Goal: Task Accomplishment & Management: Manage account settings

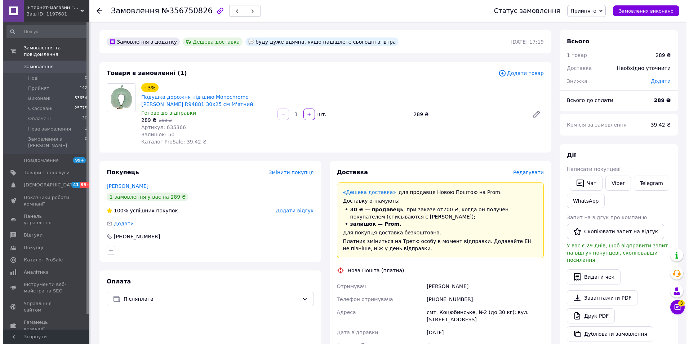
scroll to position [72, 0]
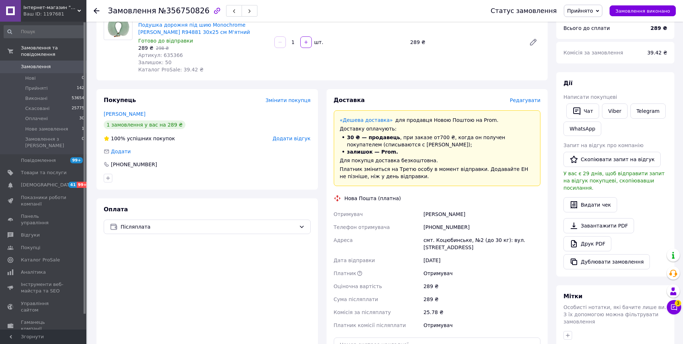
click at [525, 102] on span "Редагувати" at bounding box center [525, 100] width 31 height 6
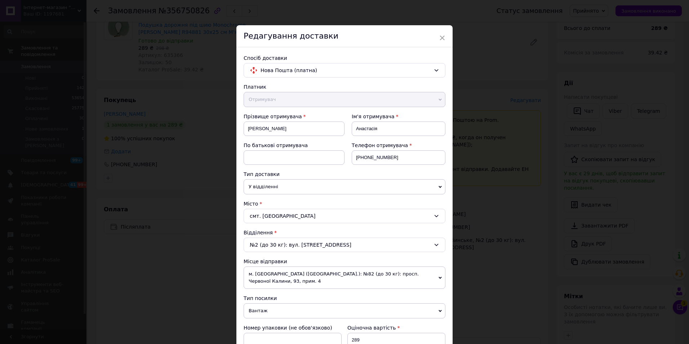
click at [328, 218] on div "смт. [GEOGRAPHIC_DATA]" at bounding box center [344, 216] width 202 height 14
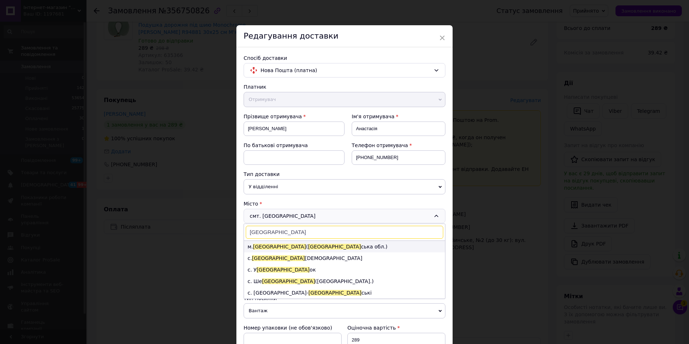
type input "[GEOGRAPHIC_DATA]"
click at [296, 245] on li "м. [GEOGRAPHIC_DATA] ( [GEOGRAPHIC_DATA] ська обл.)" at bounding box center [344, 247] width 201 height 12
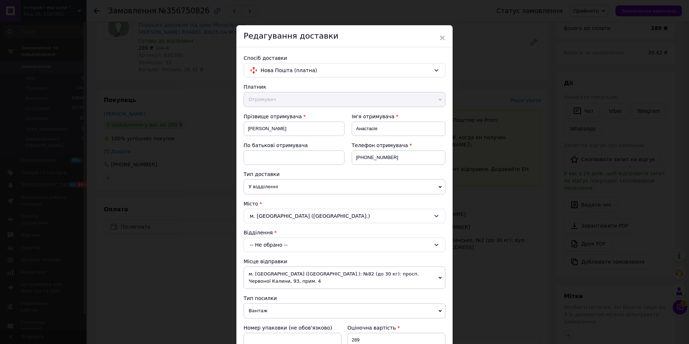
click at [298, 273] on span "м. [GEOGRAPHIC_DATA] ([GEOGRAPHIC_DATA].): №82 (до 30 кг): просп. Червоної Кали…" at bounding box center [344, 277] width 202 height 22
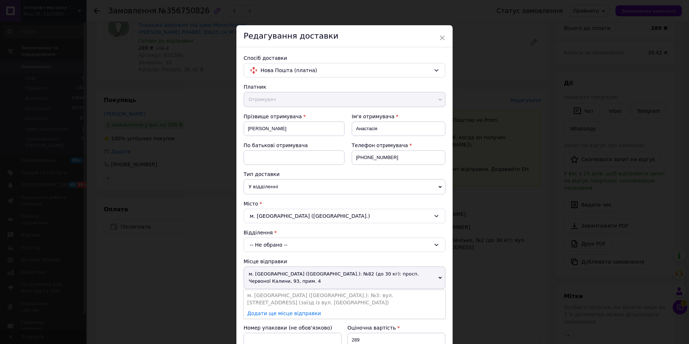
click at [414, 276] on span "м. [GEOGRAPHIC_DATA] ([GEOGRAPHIC_DATA].): №82 (до 30 кг): просп. Червоної Кали…" at bounding box center [344, 277] width 202 height 22
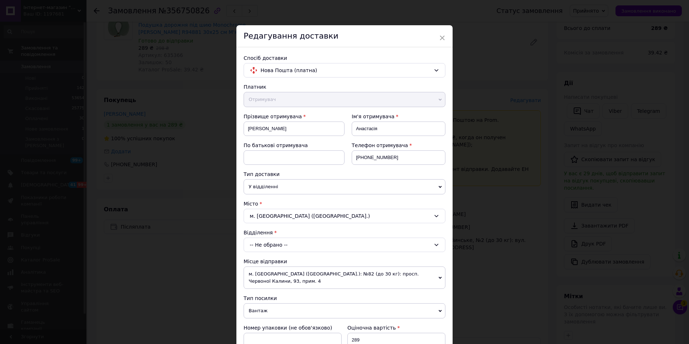
click at [418, 276] on span "м. [GEOGRAPHIC_DATA] ([GEOGRAPHIC_DATA].): №82 (до 30 кг): просп. Червоної Кали…" at bounding box center [344, 277] width 202 height 22
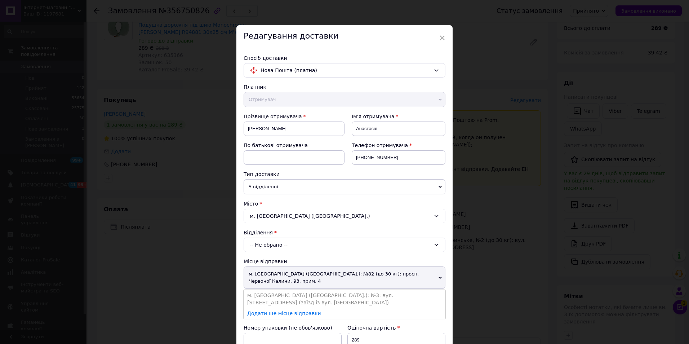
click at [418, 276] on span "м. [GEOGRAPHIC_DATA] ([GEOGRAPHIC_DATA].): №82 (до 30 кг): просп. Червоної Кали…" at bounding box center [344, 277] width 202 height 22
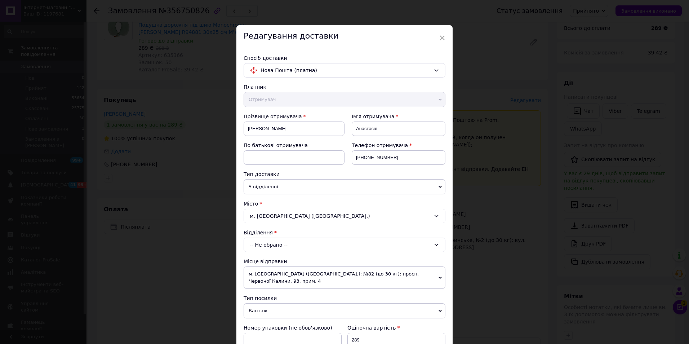
click at [307, 244] on div "-- Не обрано --" at bounding box center [344, 244] width 202 height 14
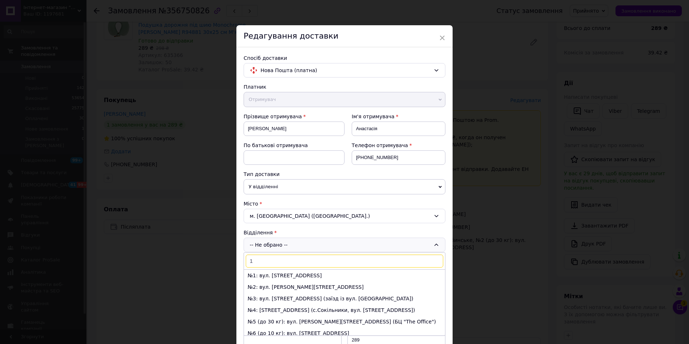
type input "18"
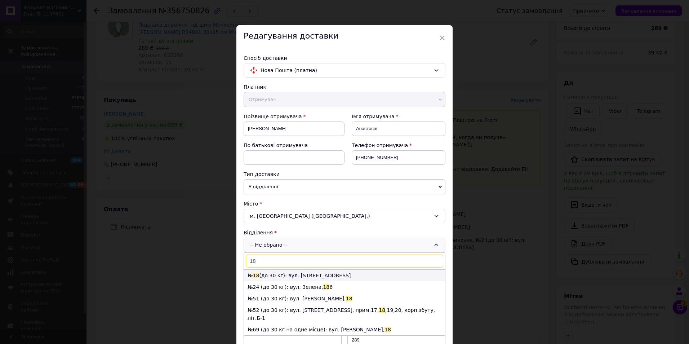
click at [317, 273] on li "№ 18 (до 30 кг): вул. [STREET_ADDRESS]" at bounding box center [344, 275] width 201 height 12
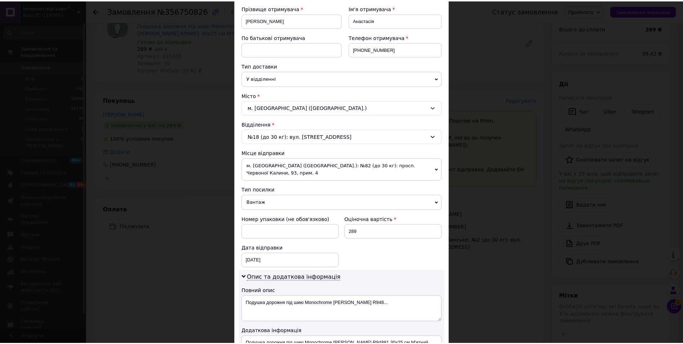
scroll to position [252, 0]
